Goal: Transaction & Acquisition: Purchase product/service

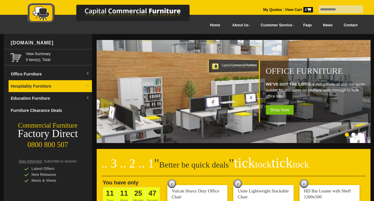
click at [86, 84] on img at bounding box center [88, 86] width 4 height 4
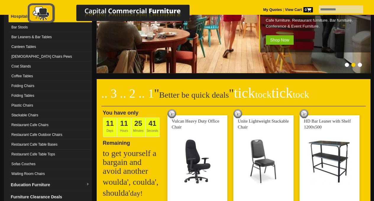
scroll to position [89, 0]
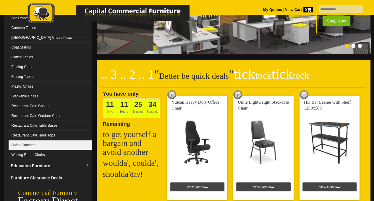
click at [37, 144] on link "Sofas Couches" at bounding box center [50, 145] width 83 height 10
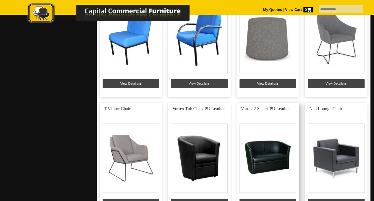
scroll to position [414, 0]
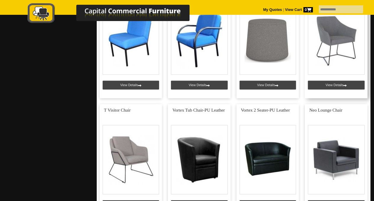
click at [332, 41] on link at bounding box center [336, 41] width 63 height 113
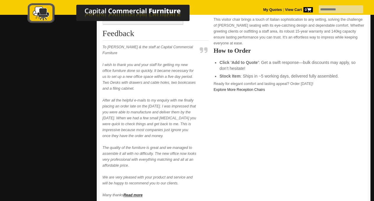
scroll to position [266, 0]
